Goal: Find specific page/section: Find specific page/section

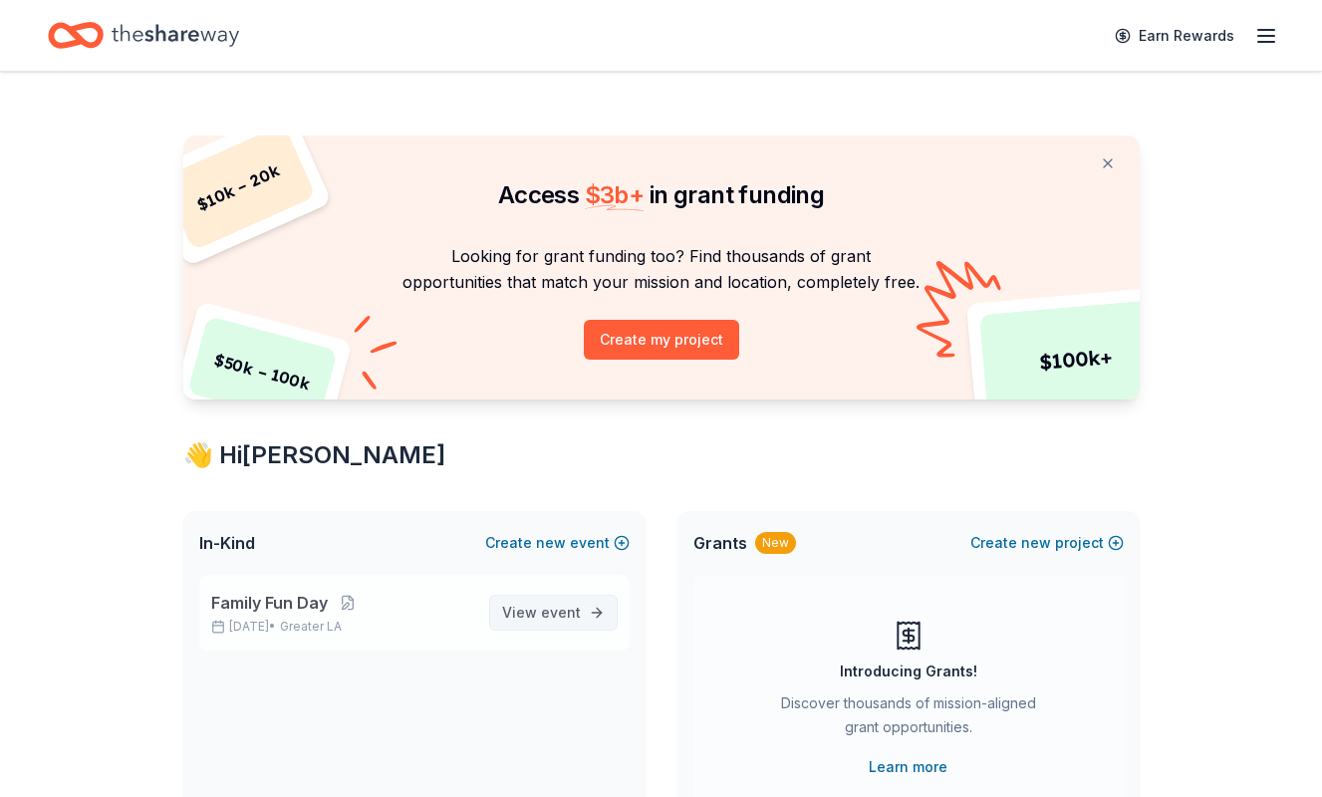
click at [537, 602] on span "View event" at bounding box center [541, 613] width 79 height 24
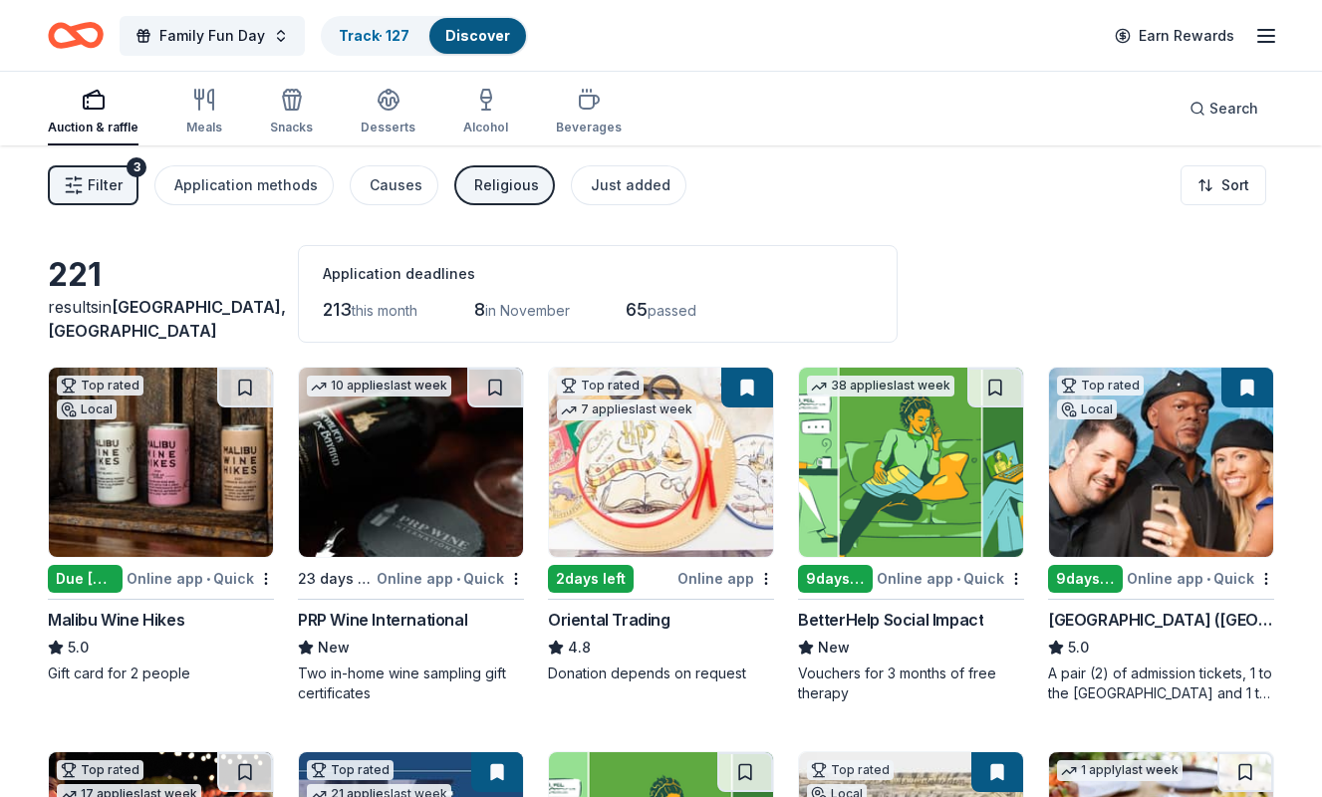
click at [122, 195] on button "Filter 3" at bounding box center [93, 185] width 91 height 40
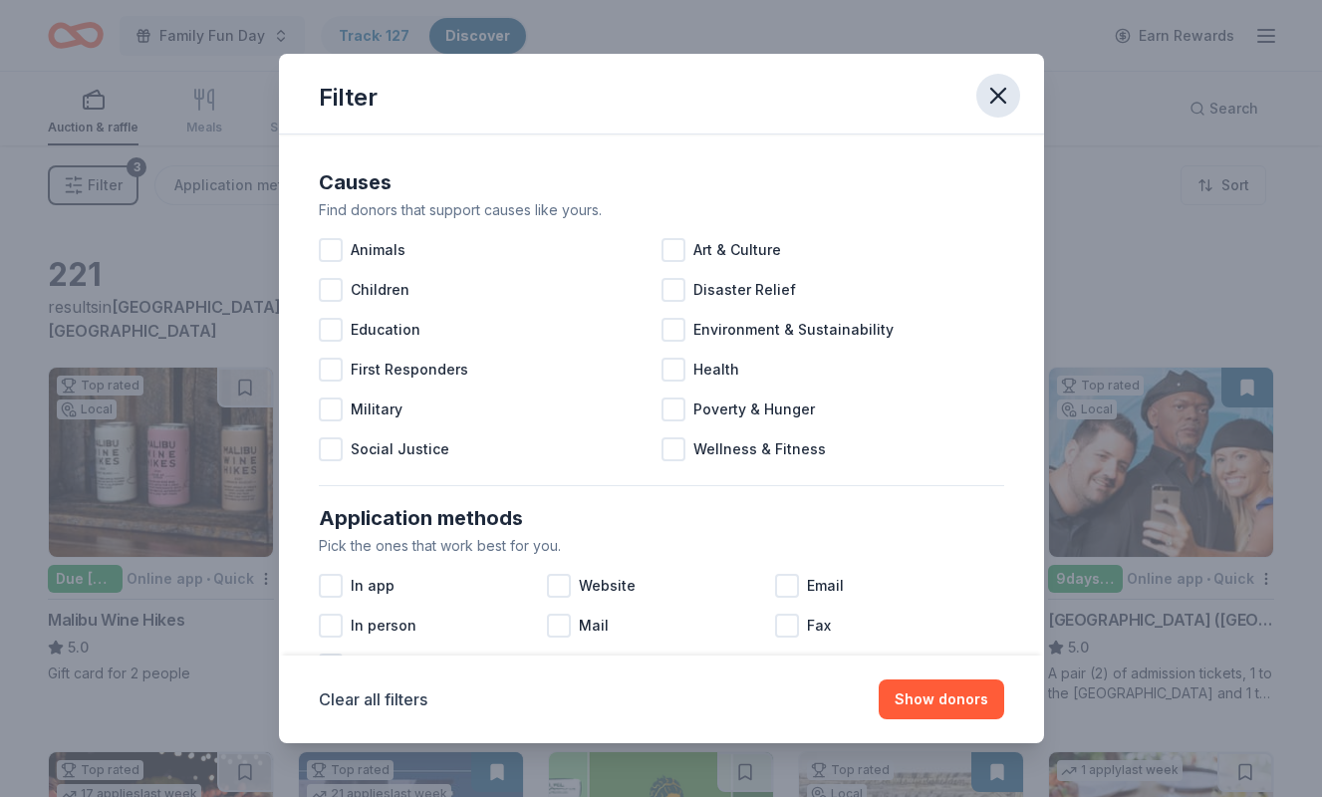
click at [999, 93] on icon "button" at bounding box center [998, 96] width 14 height 14
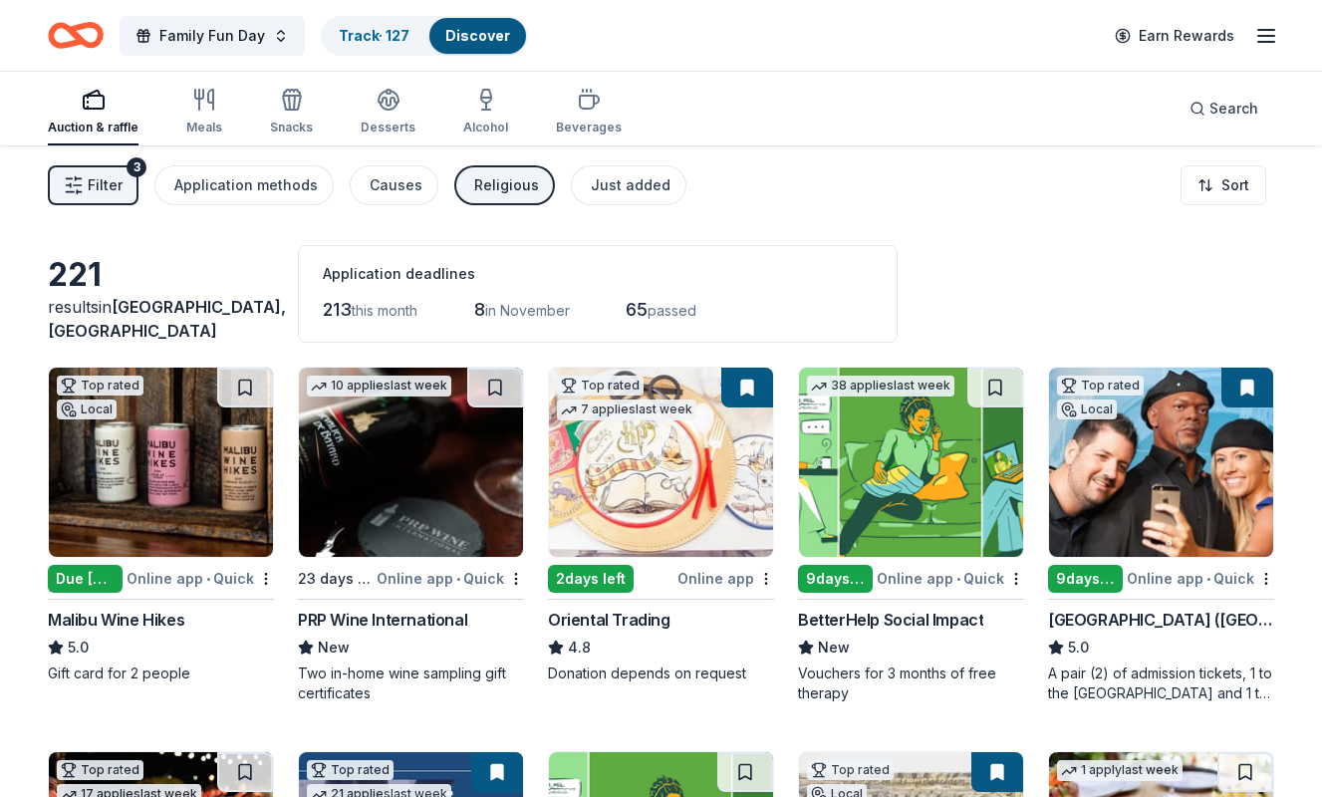
click at [120, 193] on span "Filter" at bounding box center [105, 185] width 35 height 24
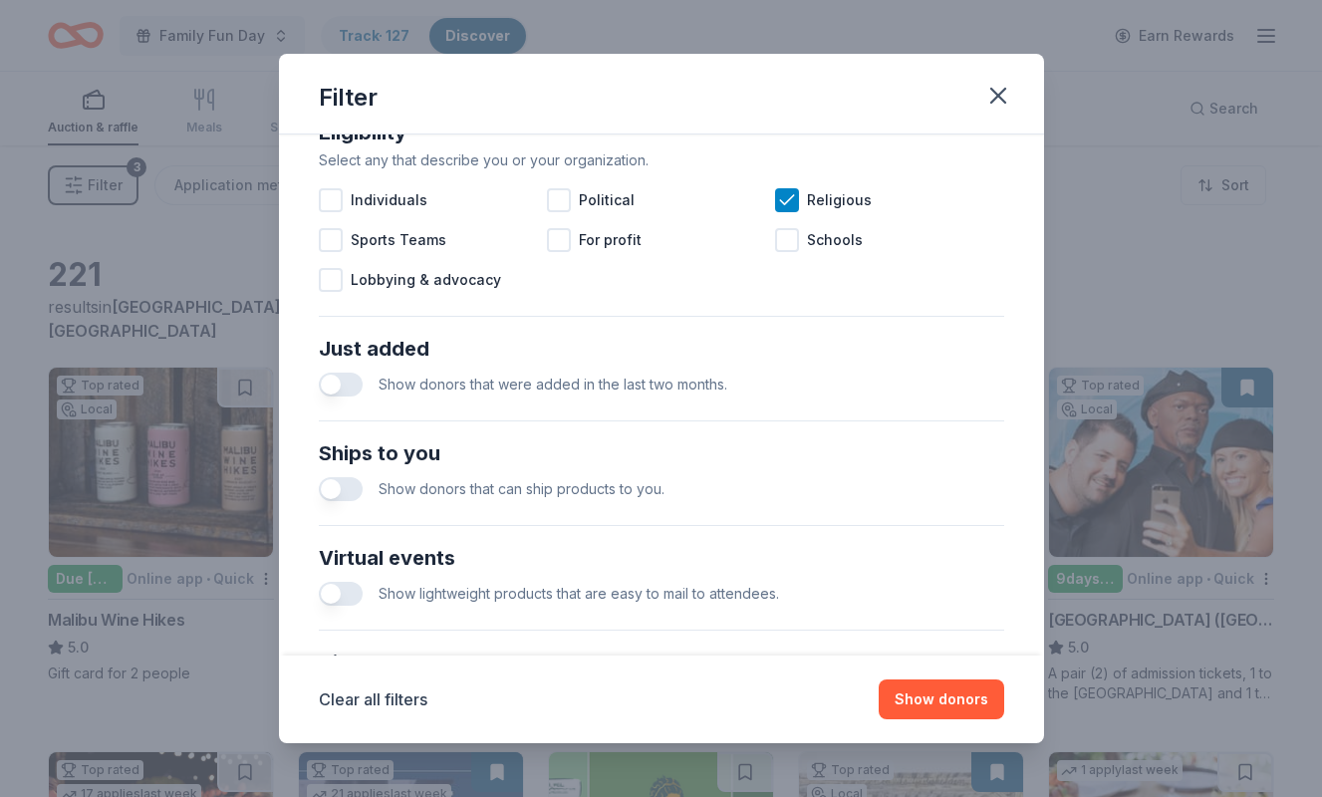
scroll to position [793, 0]
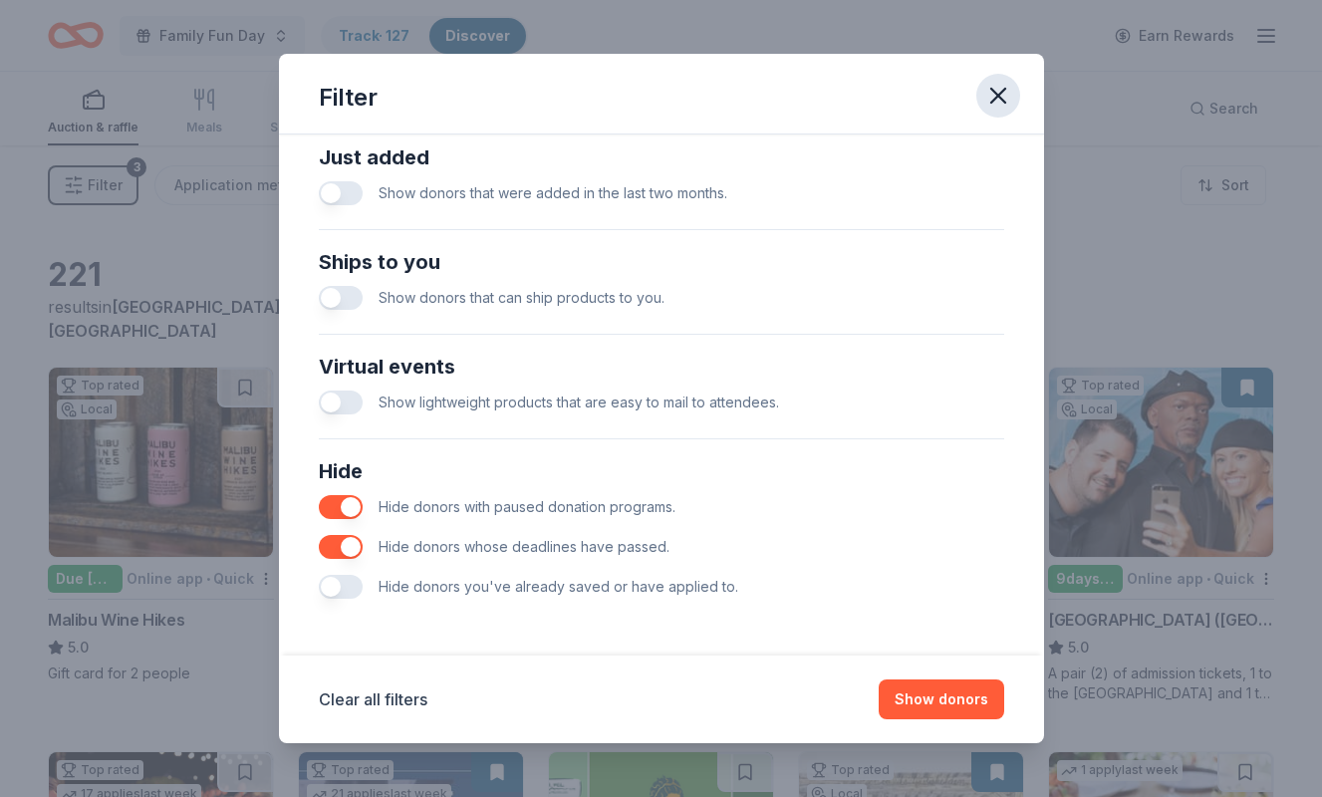
click at [1003, 95] on icon "button" at bounding box center [998, 96] width 28 height 28
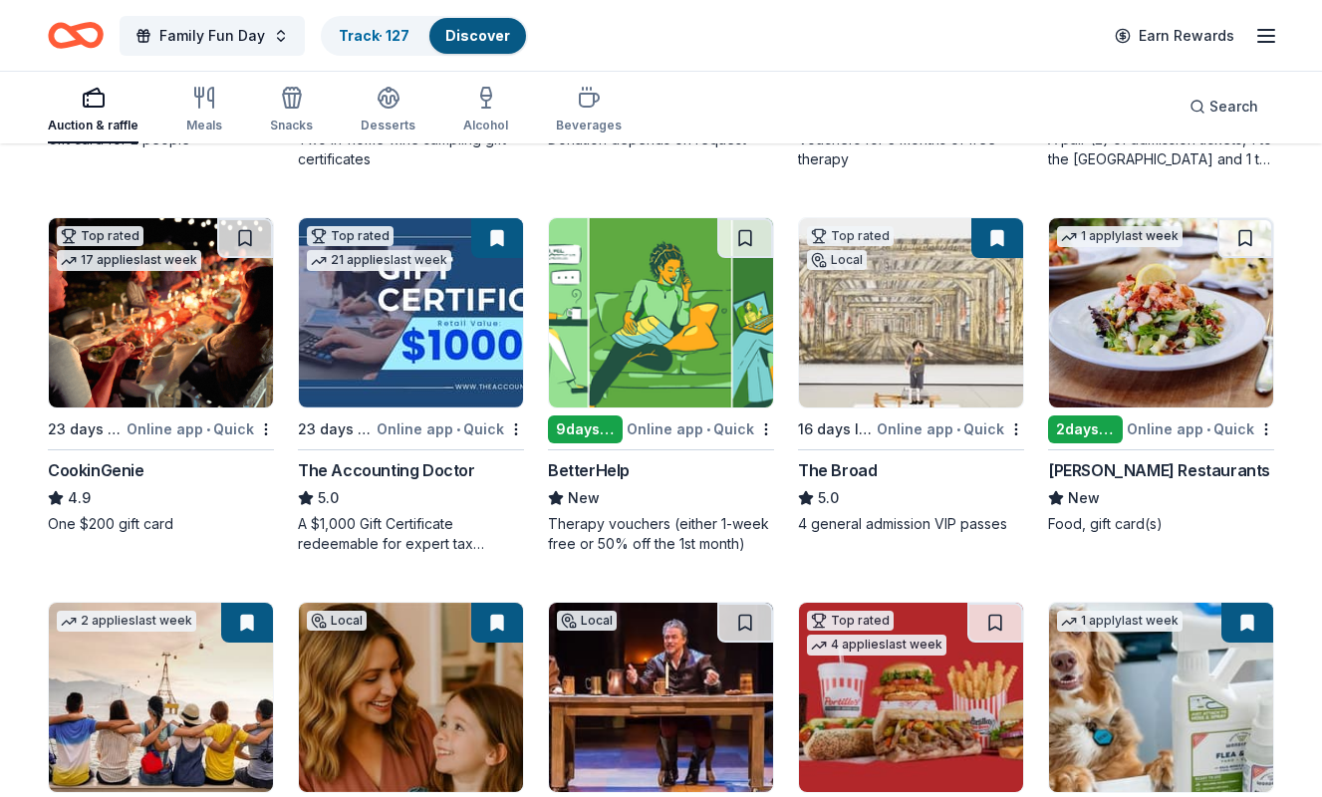
scroll to position [535, 0]
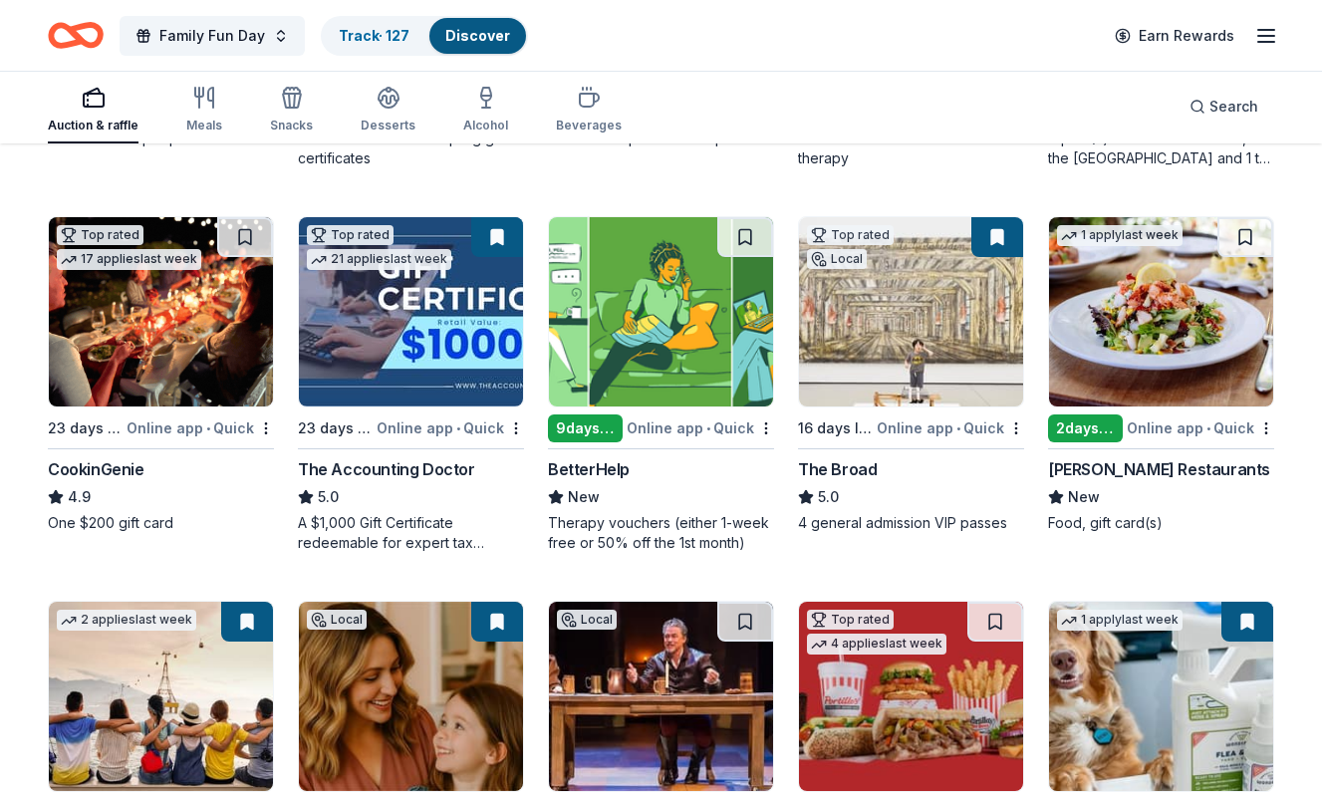
click at [495, 234] on button at bounding box center [497, 237] width 52 height 40
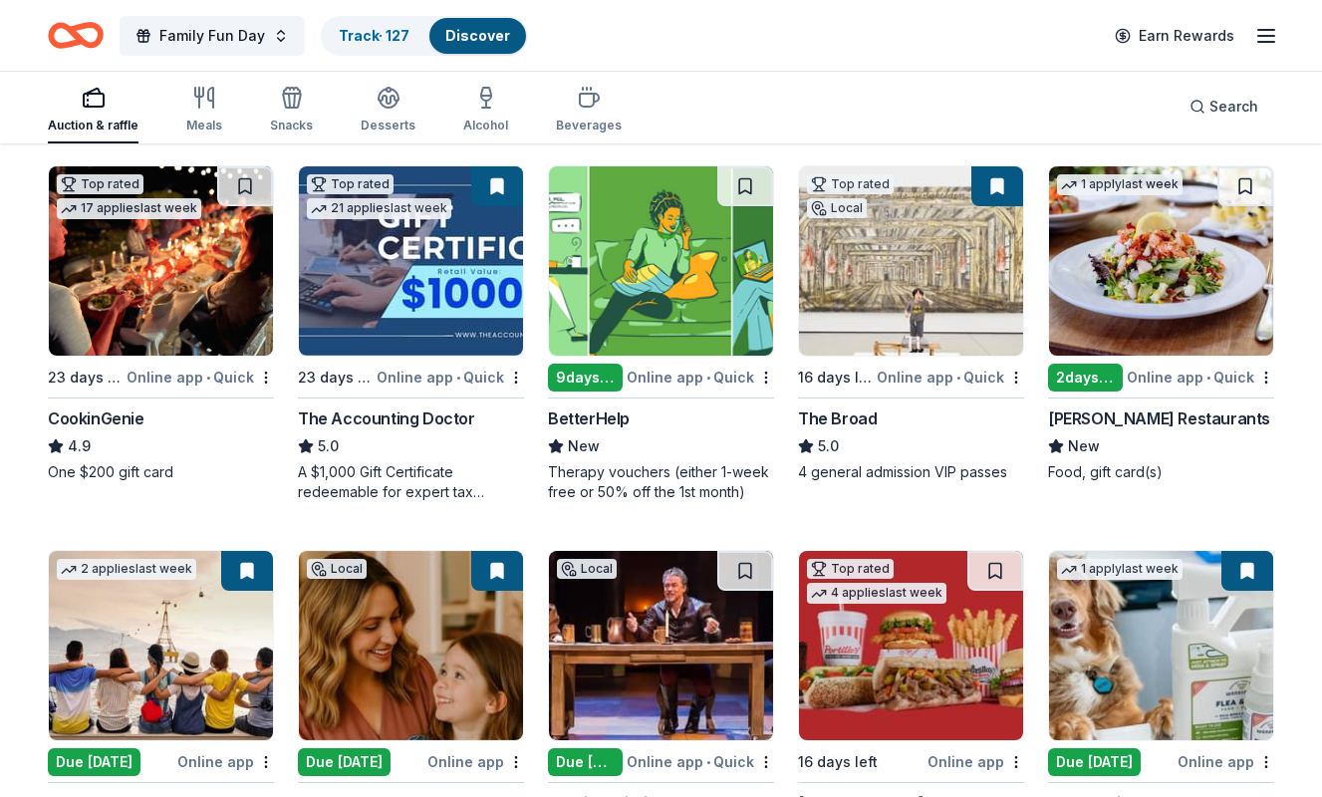
scroll to position [593, 0]
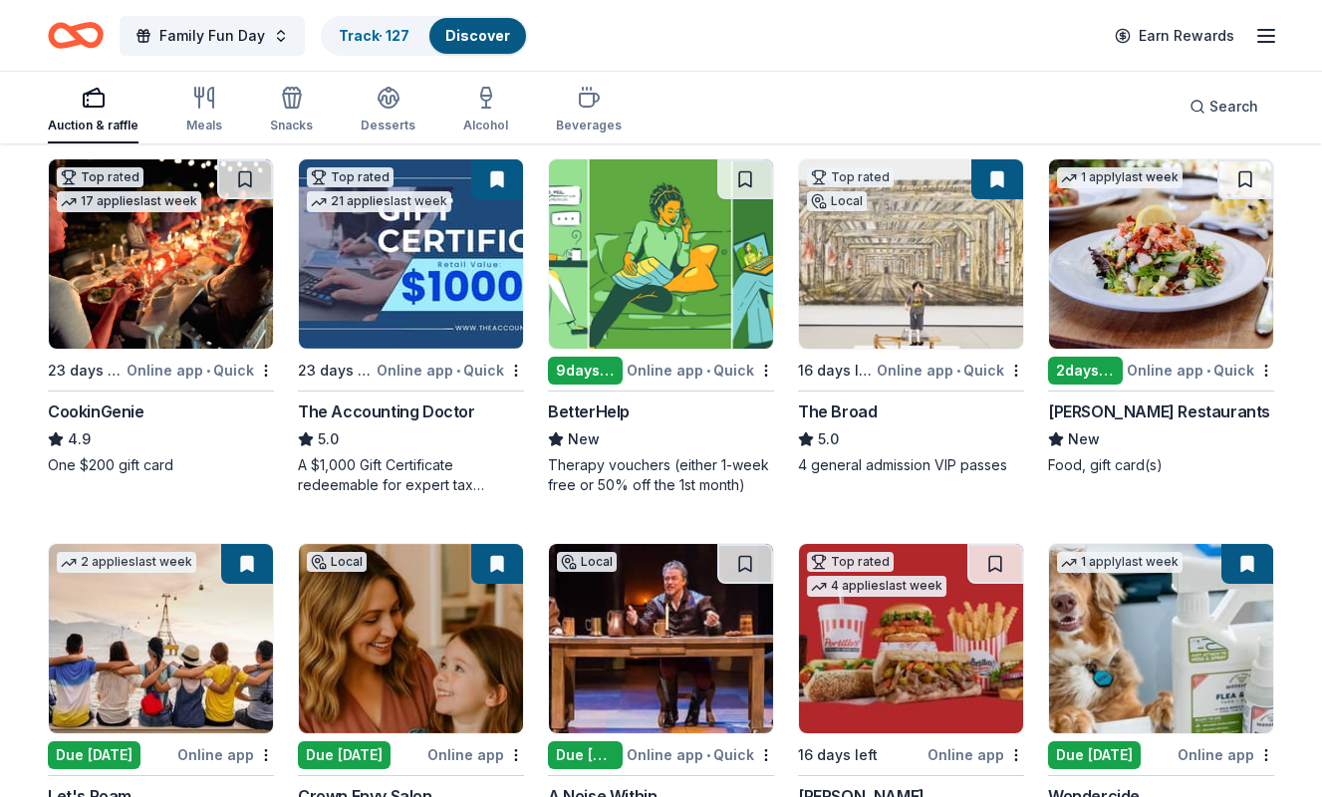
click at [989, 178] on button at bounding box center [998, 179] width 52 height 40
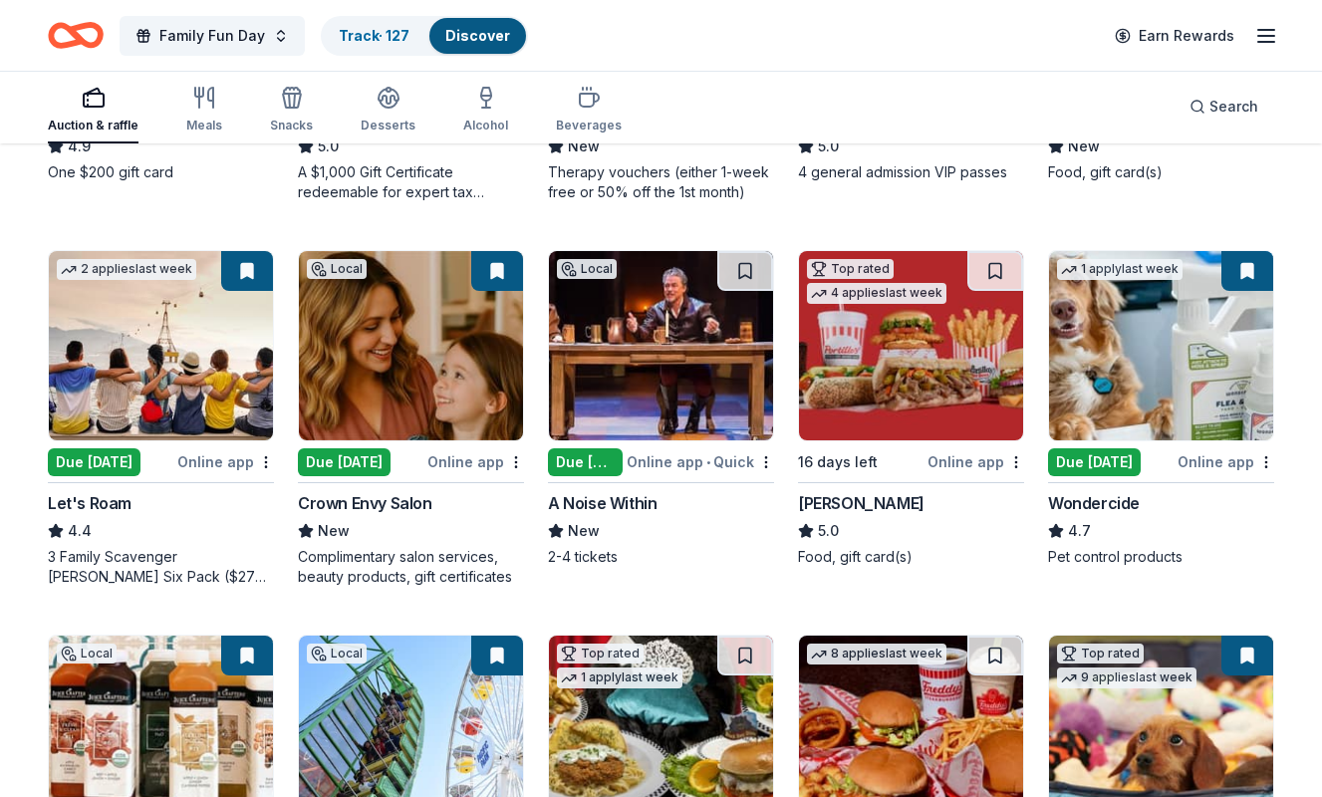
scroll to position [887, 0]
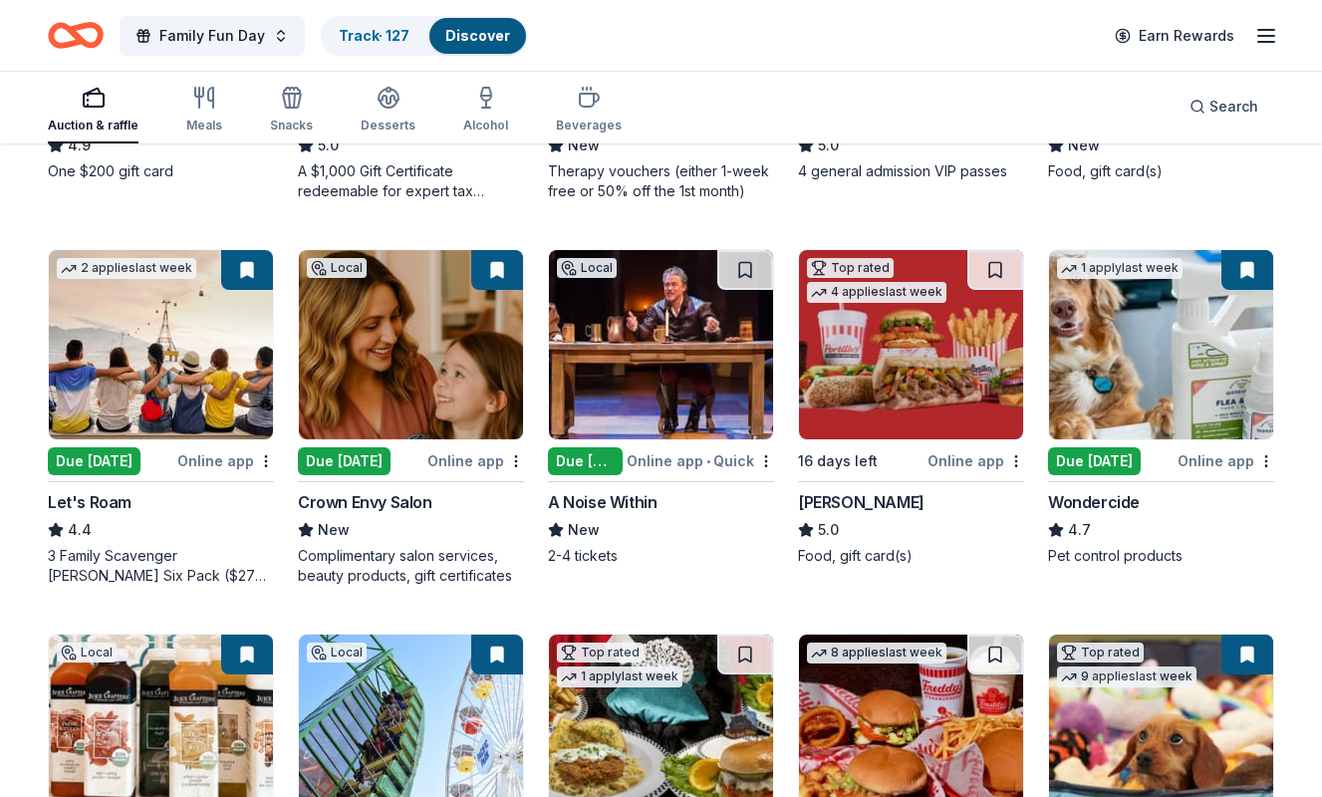
click at [606, 464] on div "Due [DATE]" at bounding box center [585, 461] width 75 height 28
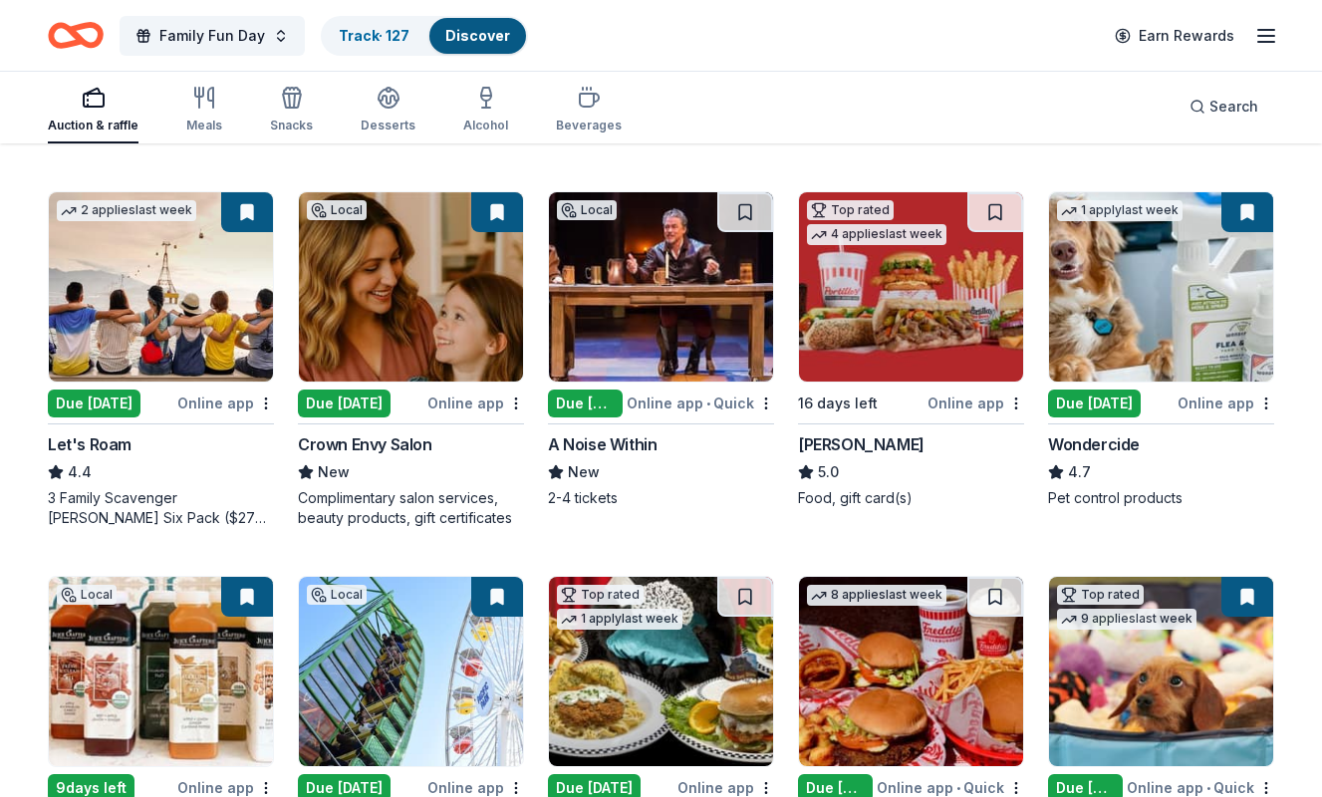
scroll to position [959, 0]
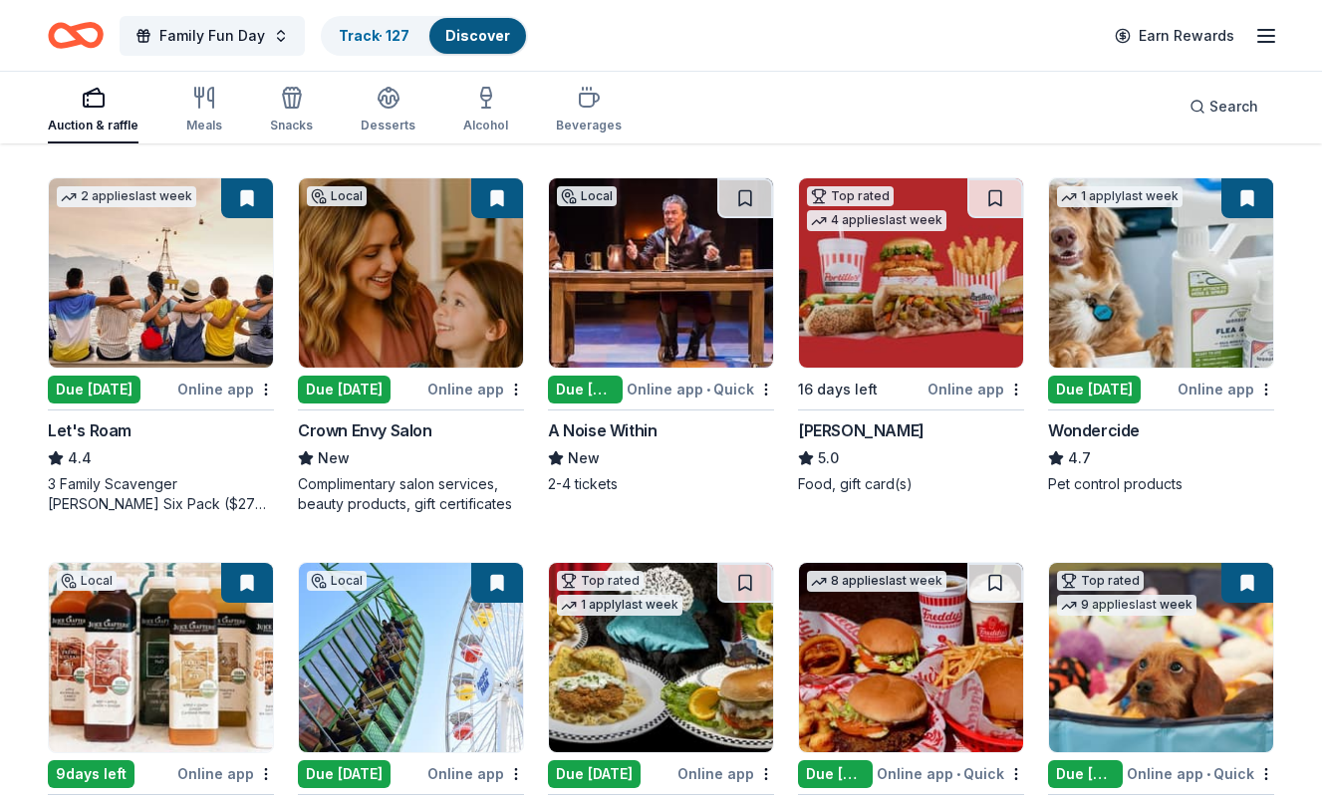
click at [1248, 193] on button at bounding box center [1248, 198] width 52 height 40
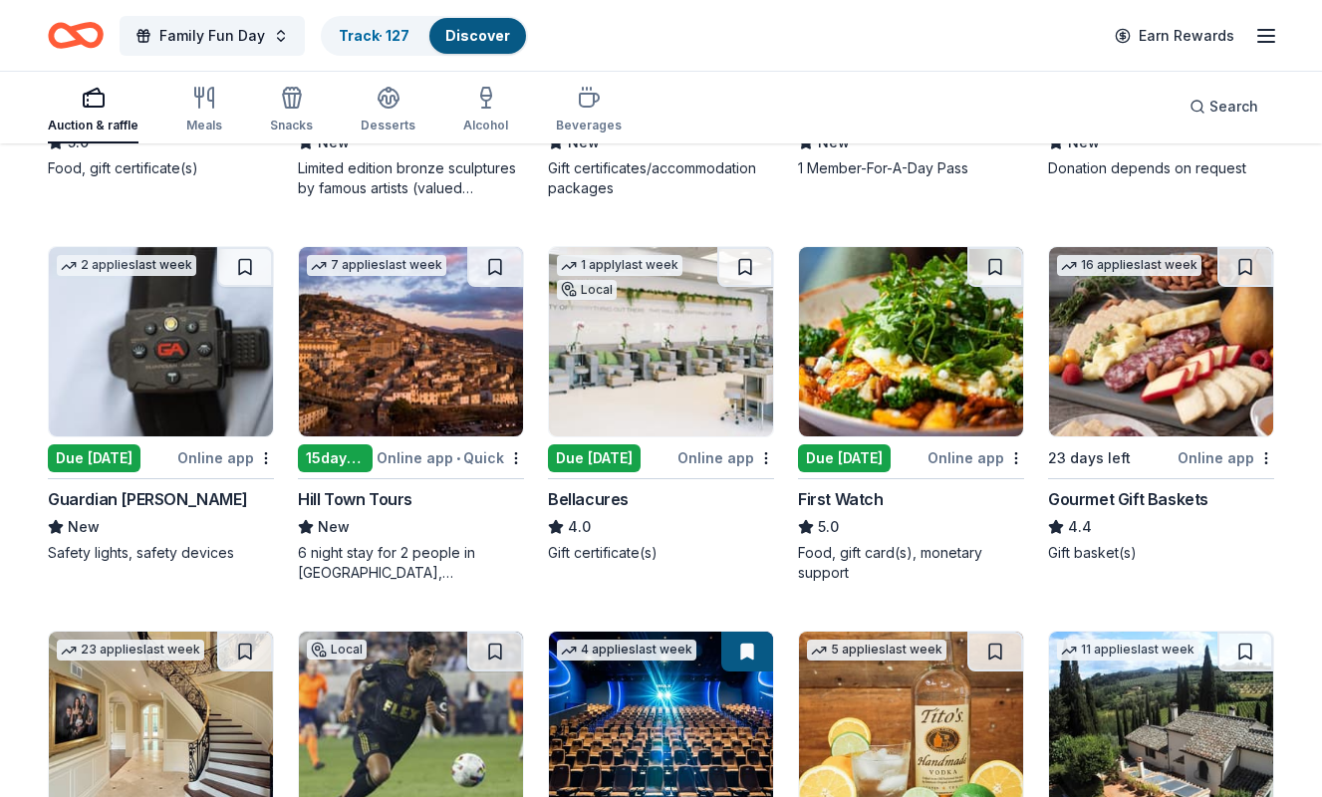
scroll to position [2409, 0]
